Goal: Find contact information: Find contact information

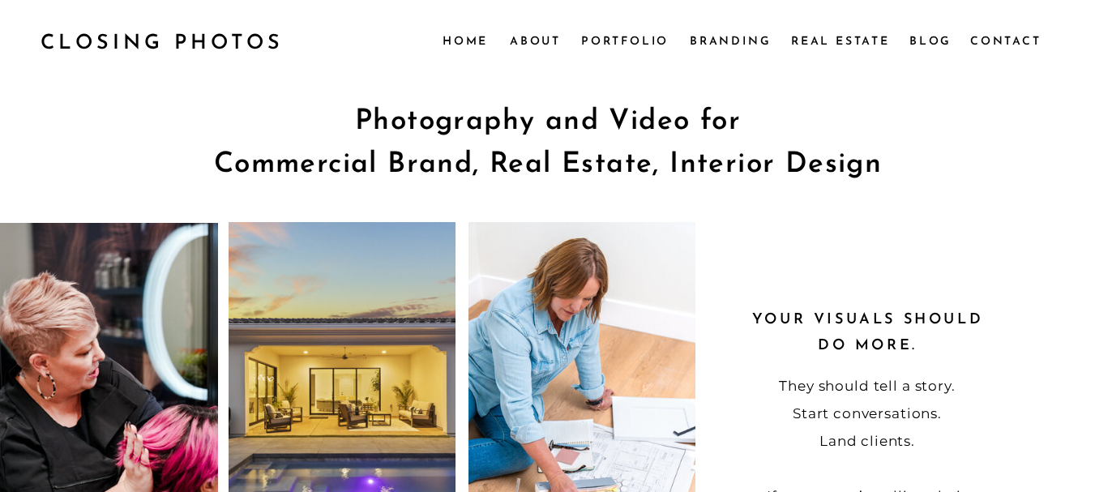
click at [989, 45] on nav "Contact" at bounding box center [1005, 41] width 70 height 18
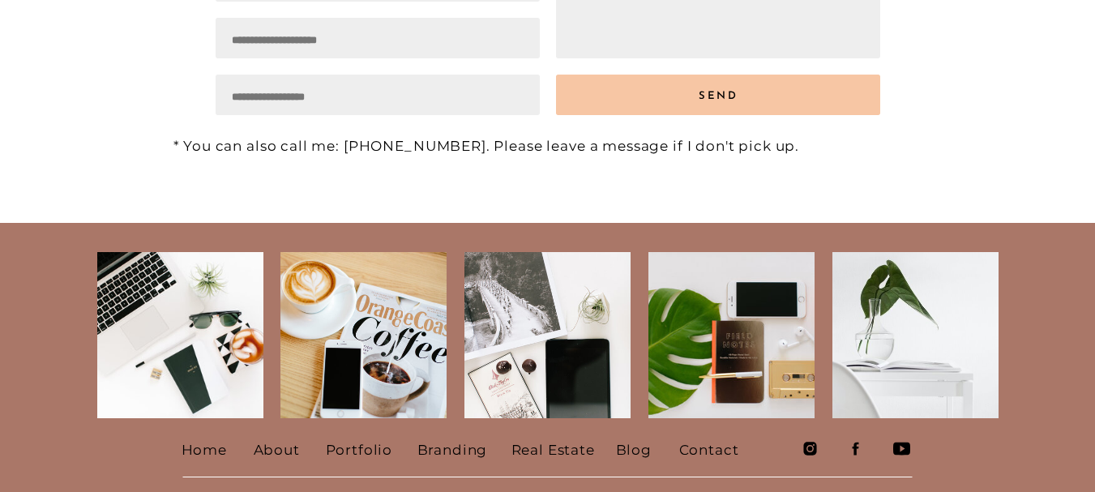
scroll to position [485, 0]
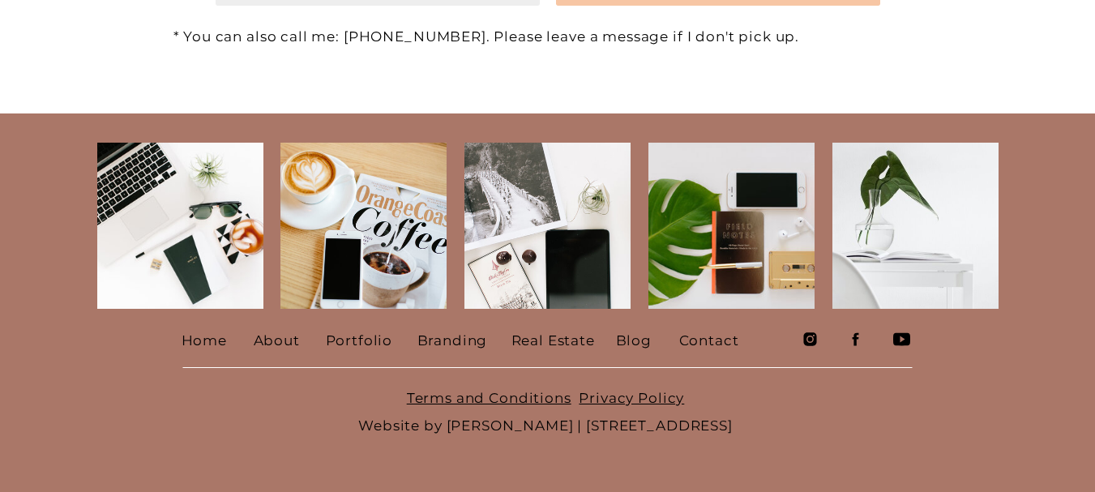
drag, startPoint x: 522, startPoint y: 428, endPoint x: 758, endPoint y: 435, distance: 235.9
click at [758, 435] on p "Terms and Conditions Privacy Policy Website by Meg Bogart | PO Box 3407, Ramona…" at bounding box center [546, 410] width 728 height 52
drag, startPoint x: 519, startPoint y: 421, endPoint x: 780, endPoint y: 419, distance: 260.9
click at [780, 419] on p "Terms and Conditions Privacy Policy Website by Meg Bogart | PO Box 3407, Ramona…" at bounding box center [546, 410] width 728 height 52
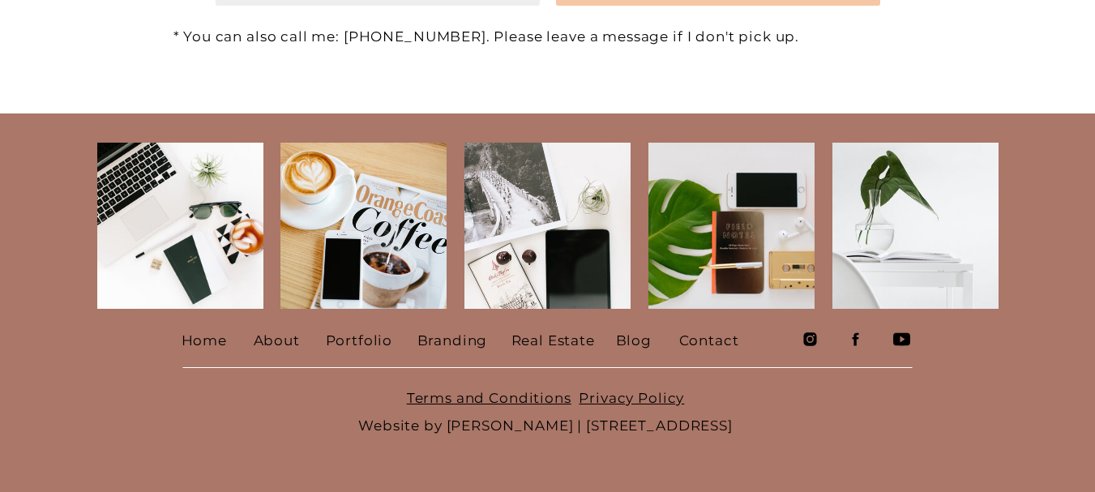
copy p "PO Box 3407, Ramona, CA 92065"
